Goal: Find specific page/section: Find specific page/section

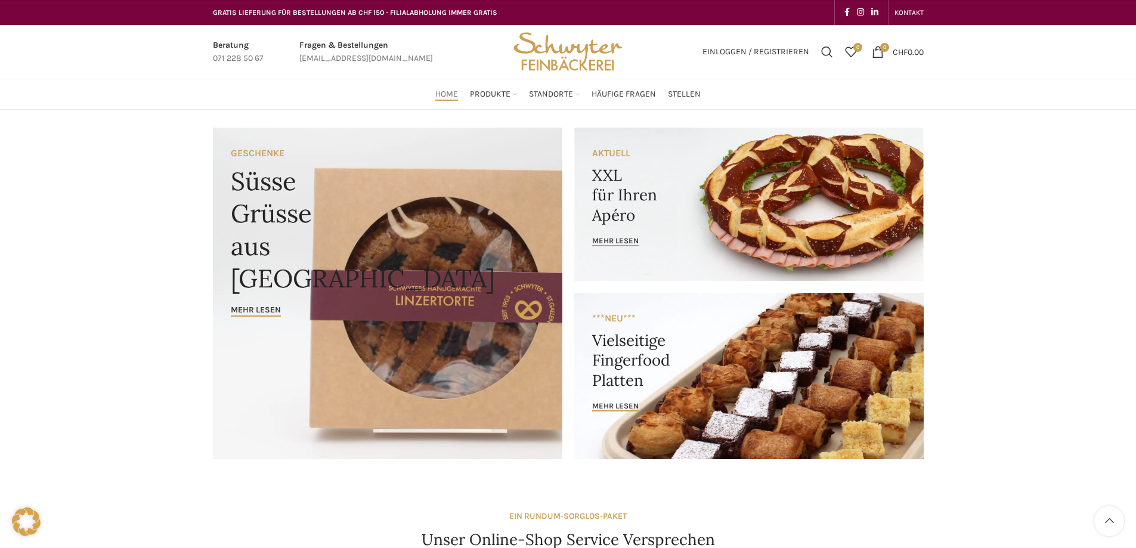
scroll to position [715, 0]
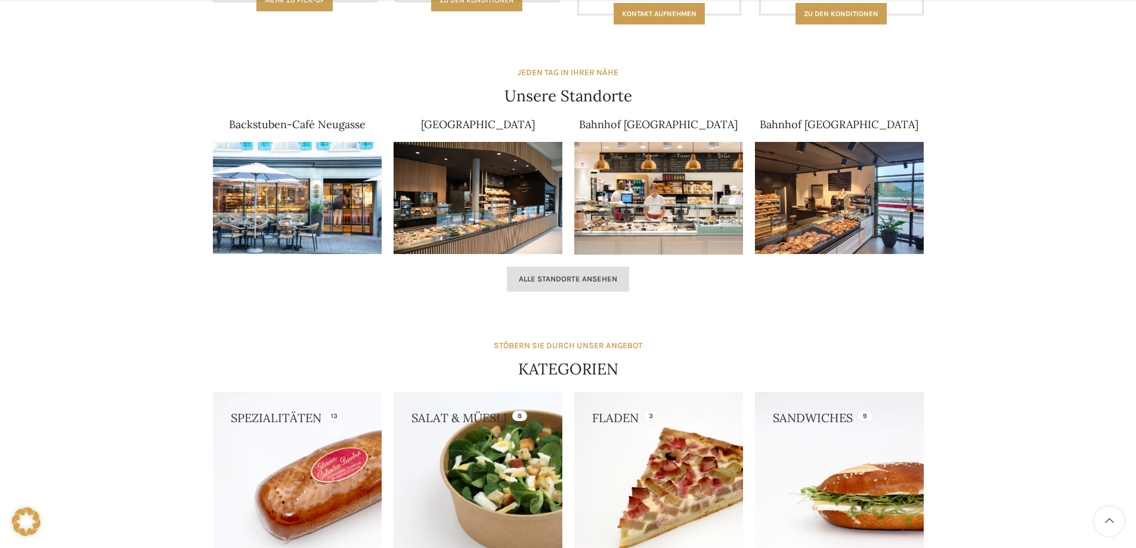
click at [553, 270] on link "Alle Standorte ansehen" at bounding box center [568, 279] width 122 height 25
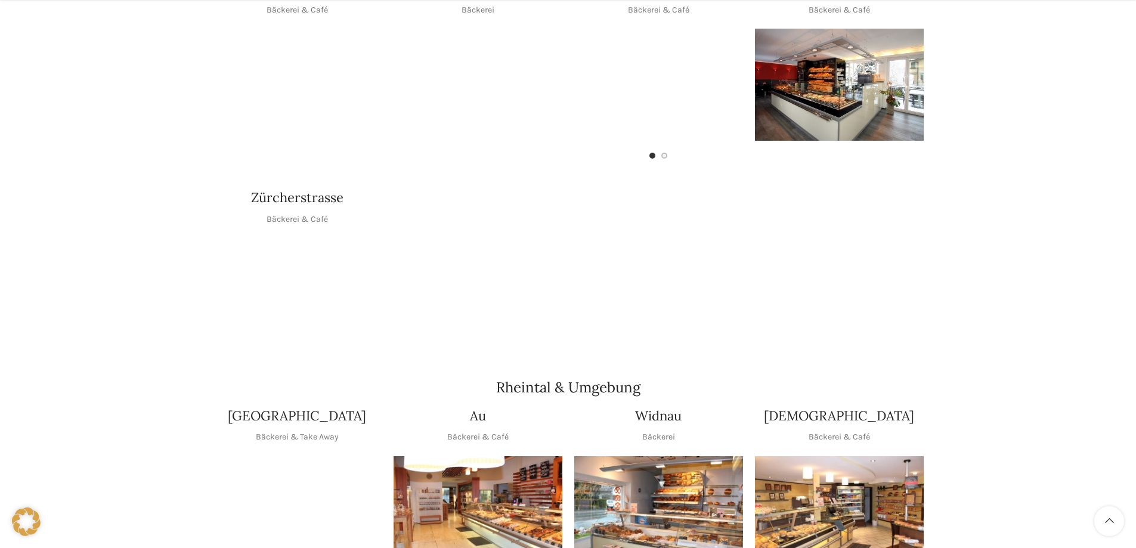
scroll to position [894, 0]
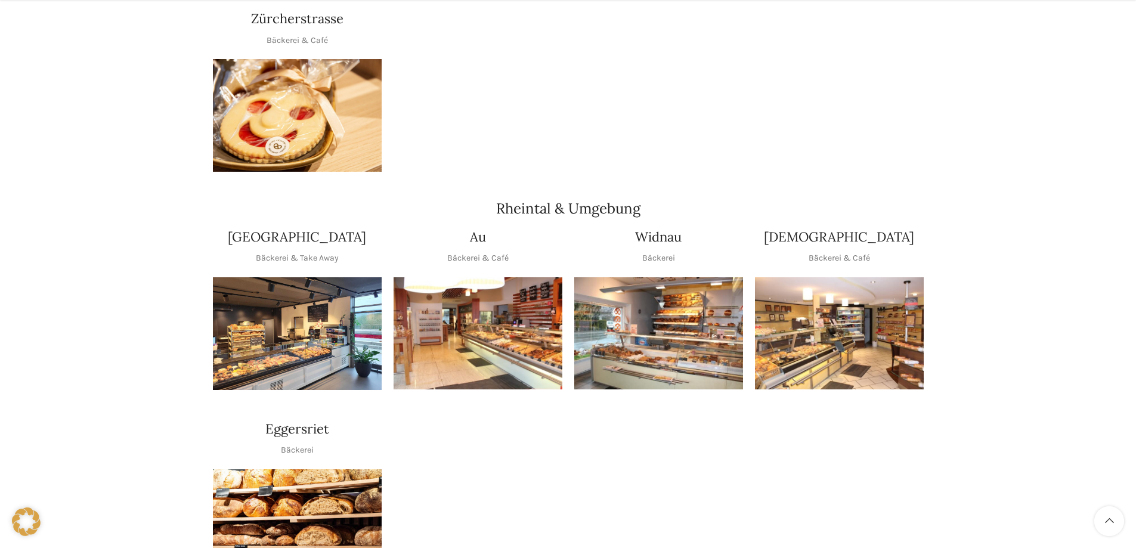
click at [845, 316] on img "1 / 1" at bounding box center [839, 333] width 169 height 113
